Goal: Register for event/course

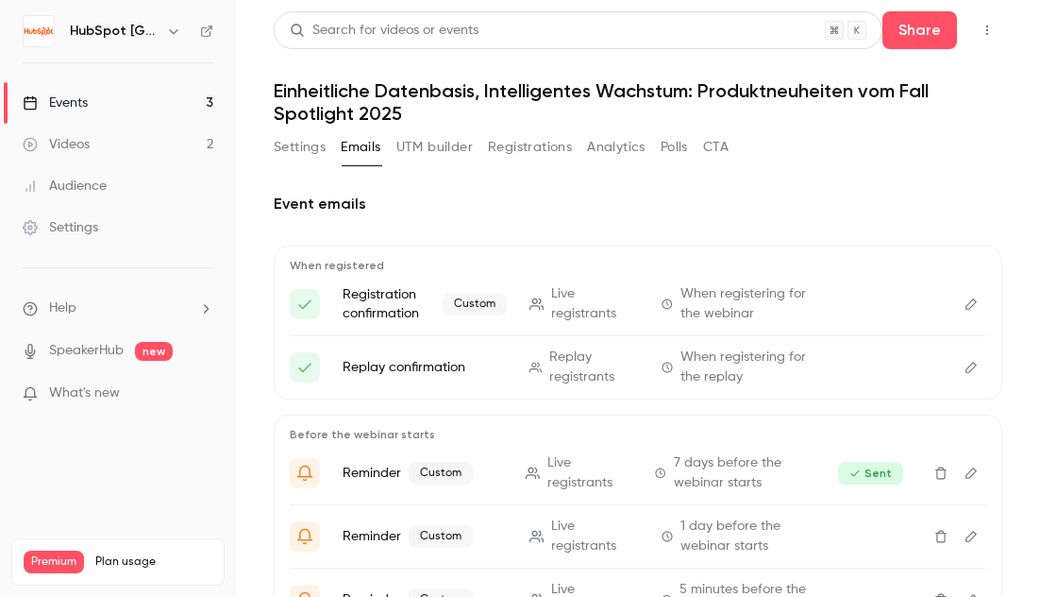
scroll to position [194, 0]
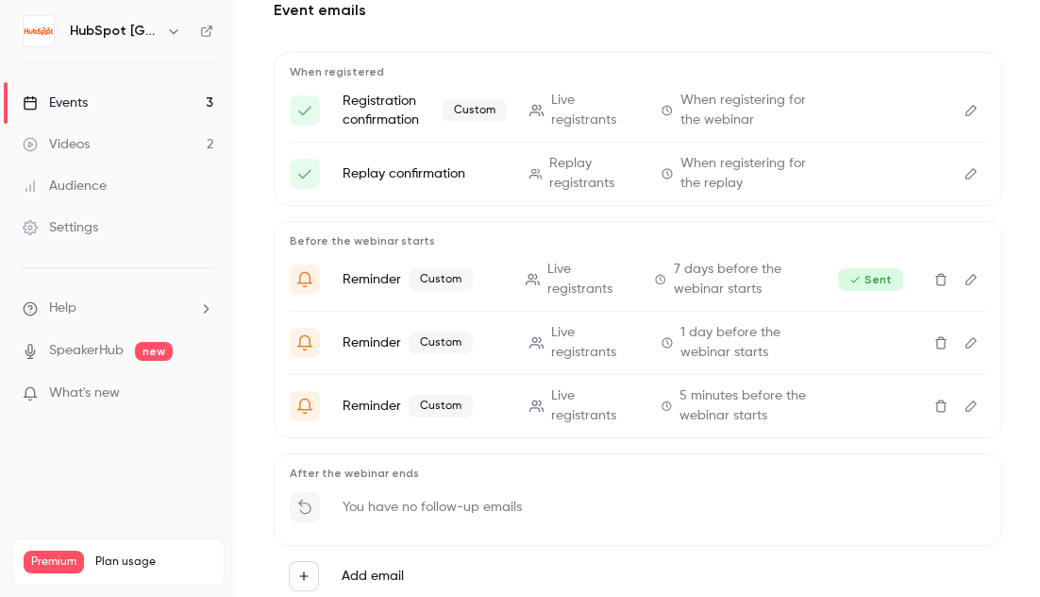
click at [162, 102] on link "Events 3" at bounding box center [118, 103] width 236 height 42
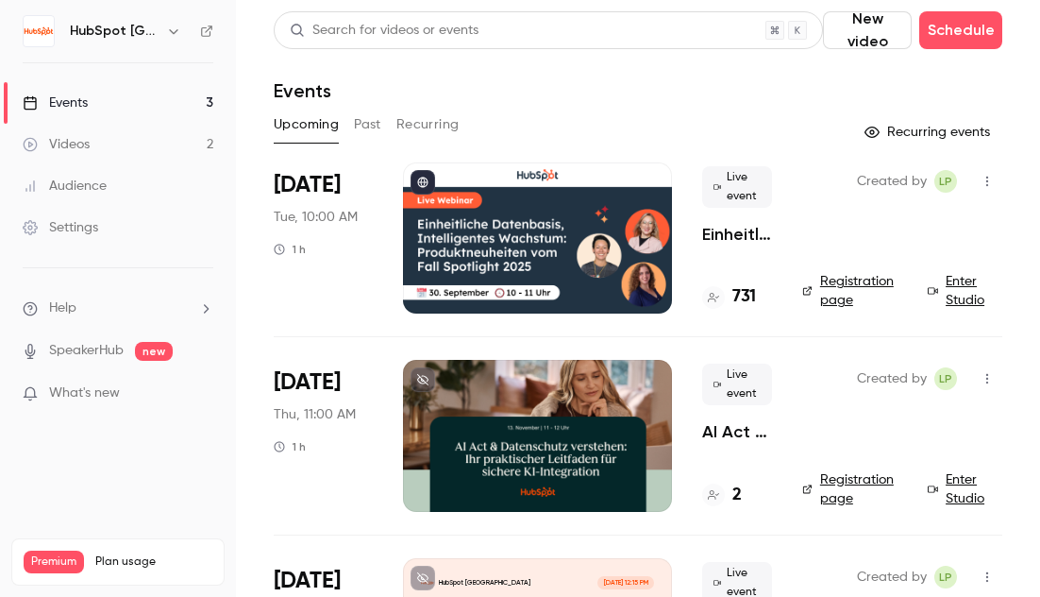
click at [717, 237] on p "Einheitliche Datenbasis, Intelligentes Wachstum: Produktneuheiten vom Fall Spot…" at bounding box center [737, 234] width 70 height 23
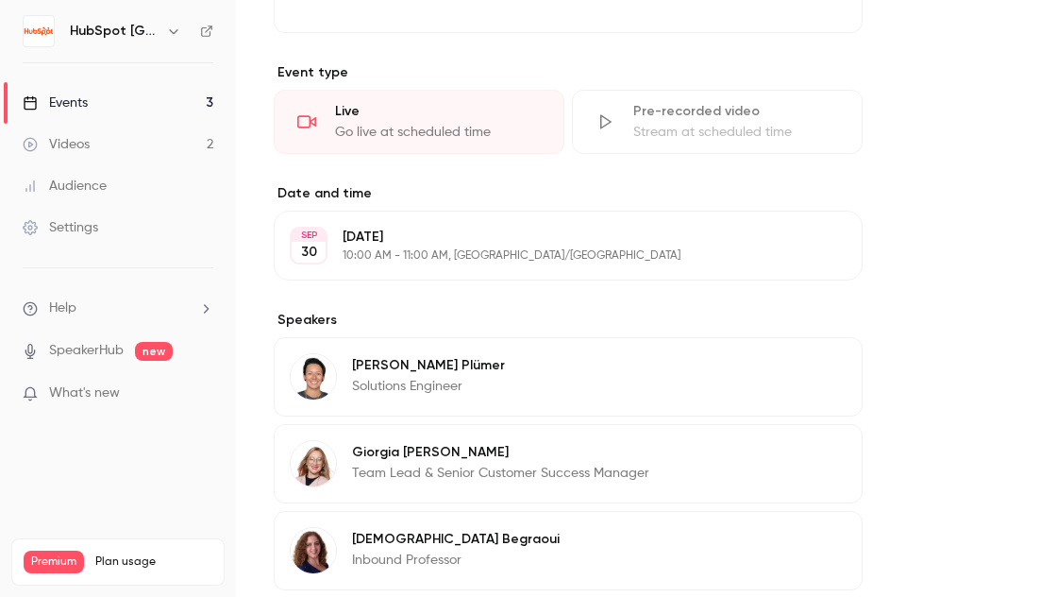
scroll to position [1028, 0]
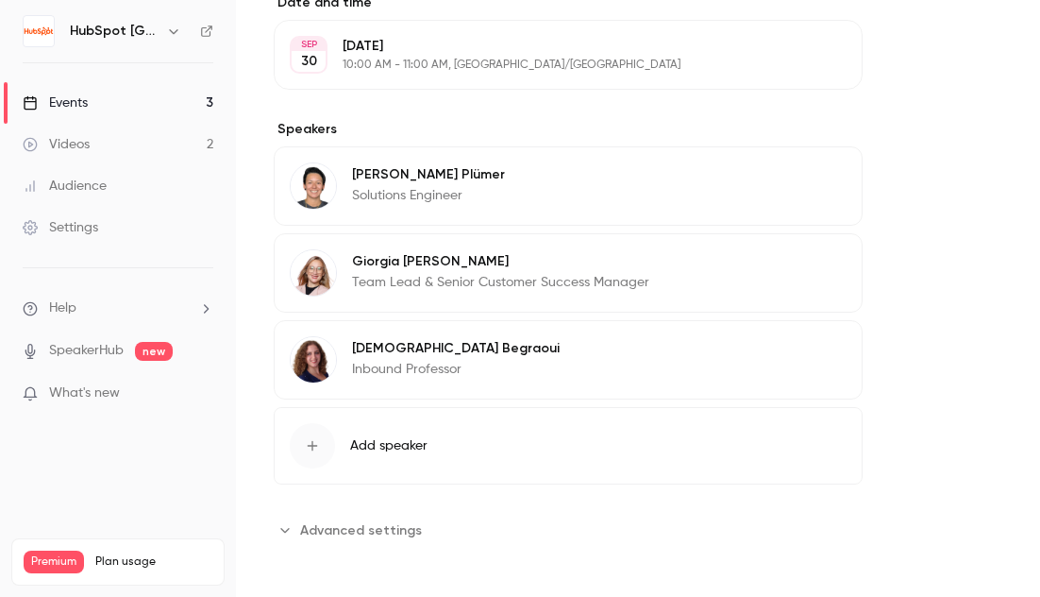
click at [376, 525] on span "Advanced settings" at bounding box center [361, 530] width 122 height 20
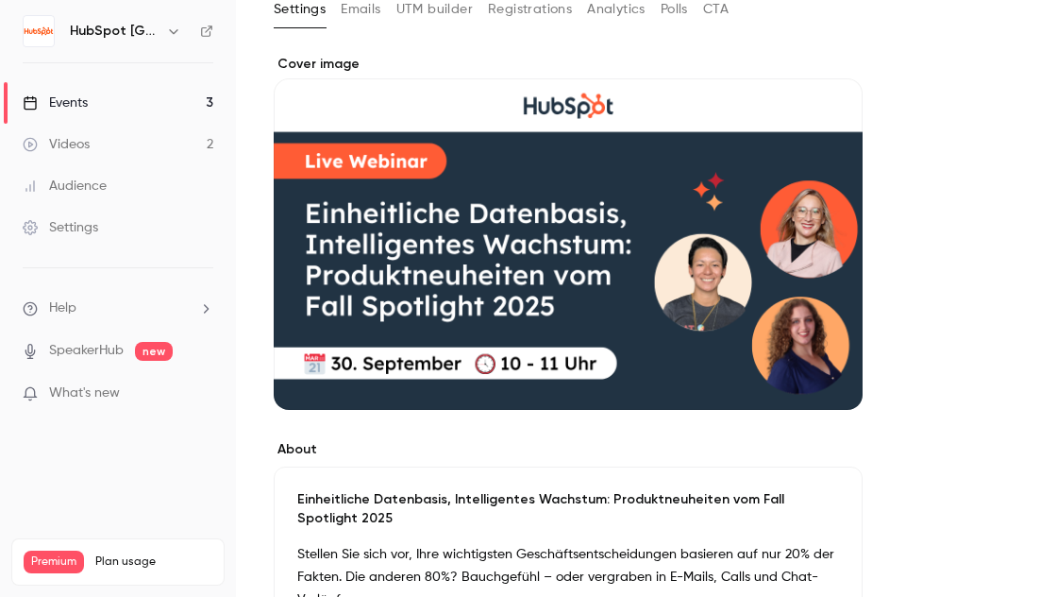
scroll to position [0, 0]
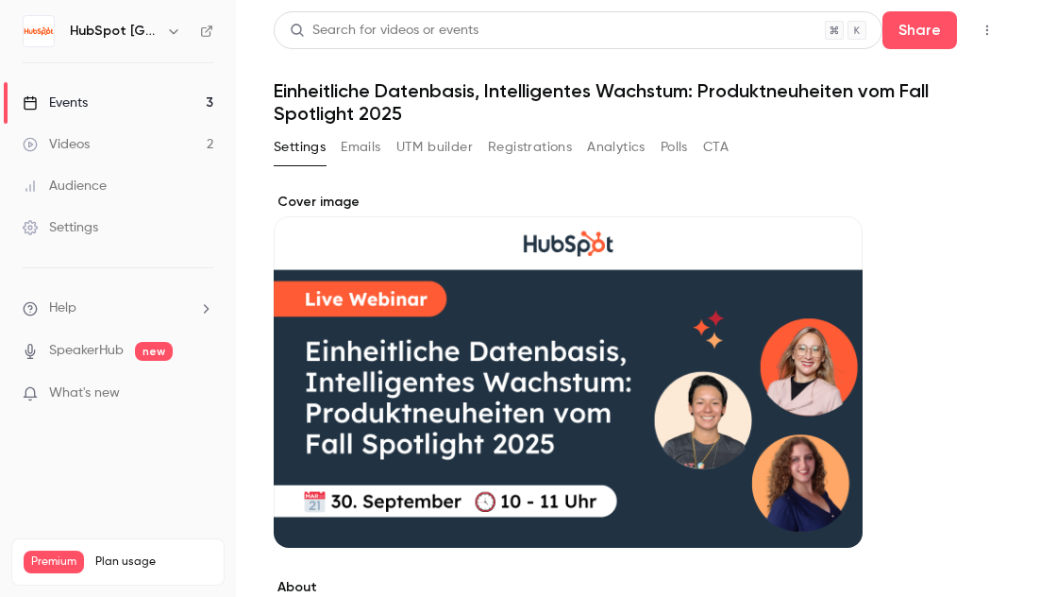
click at [980, 28] on icon "button" at bounding box center [987, 30] width 15 height 13
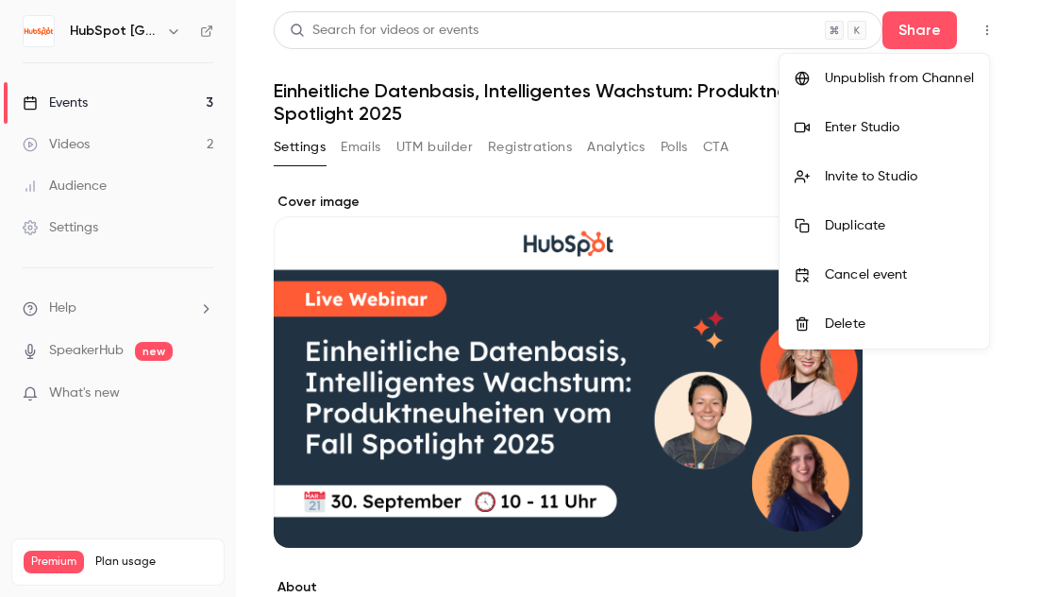
click at [863, 132] on div "Enter Studio" at bounding box center [899, 127] width 149 height 19
